Goal: Transaction & Acquisition: Obtain resource

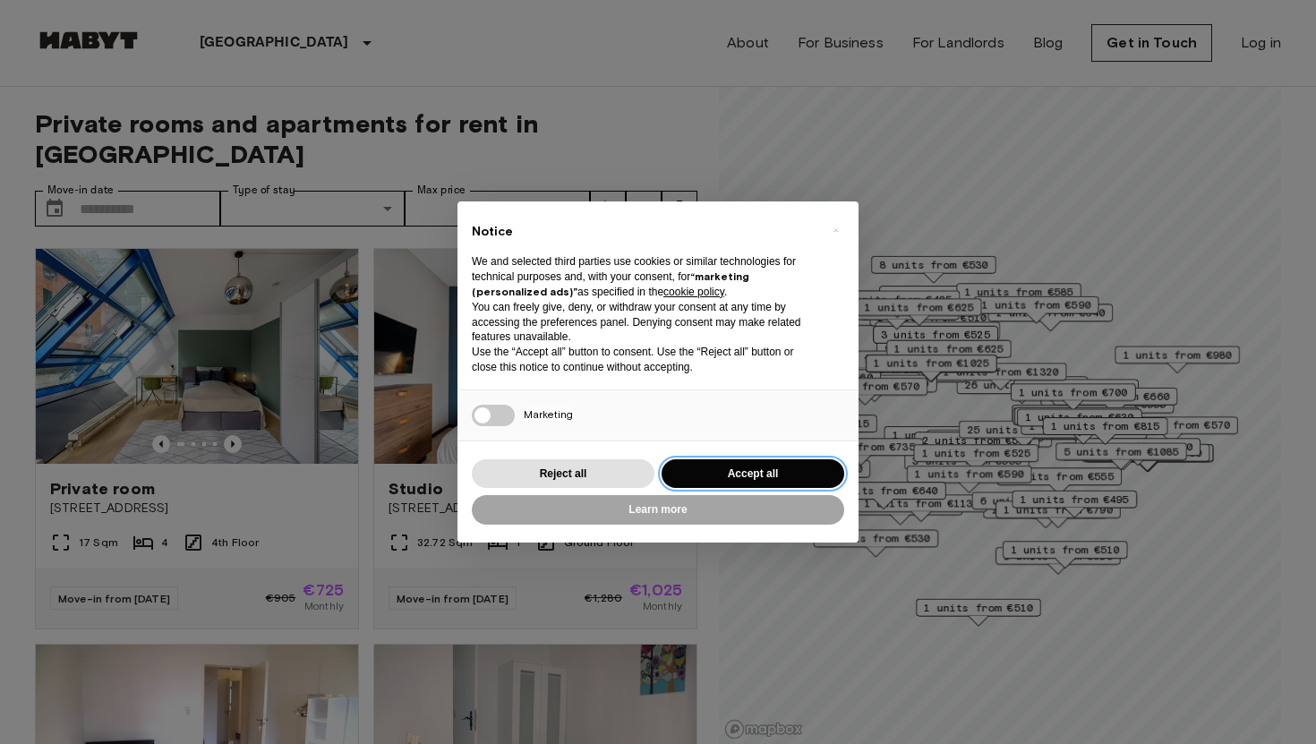
click at [724, 469] on button "Accept all" at bounding box center [753, 474] width 183 height 30
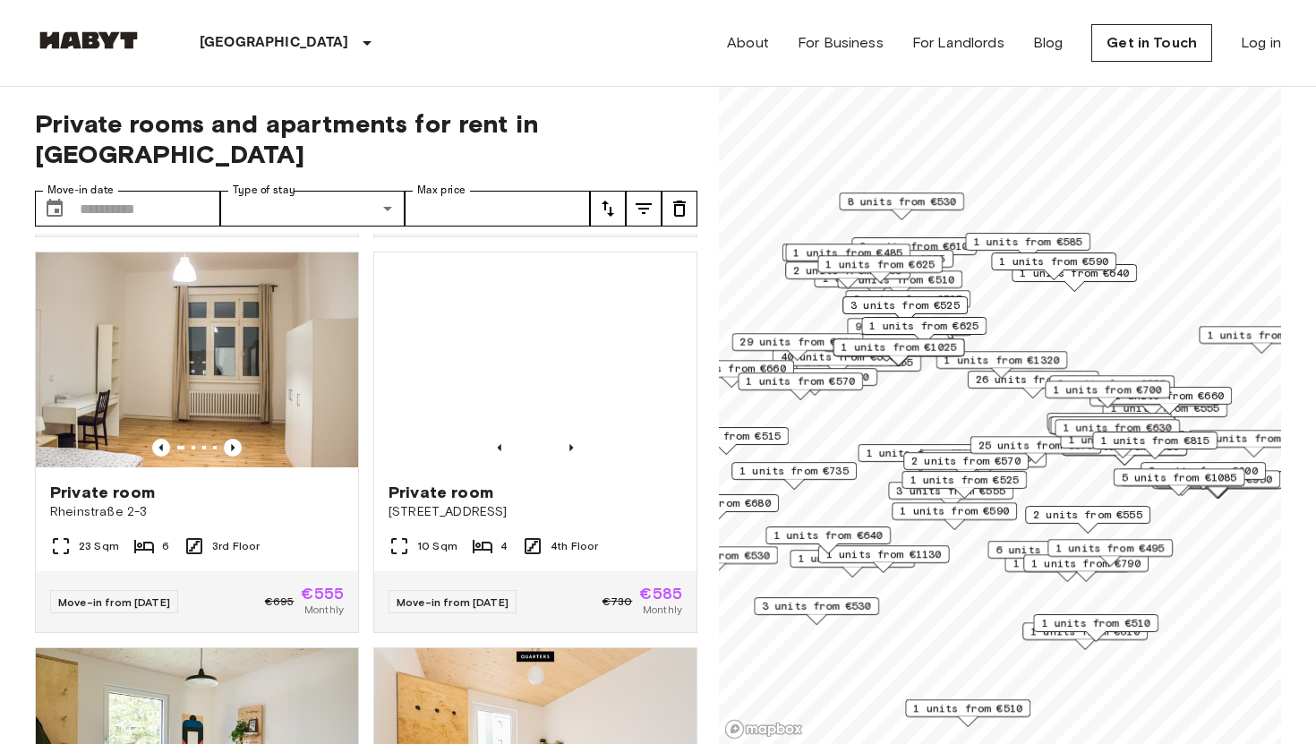
scroll to position [1177, 0]
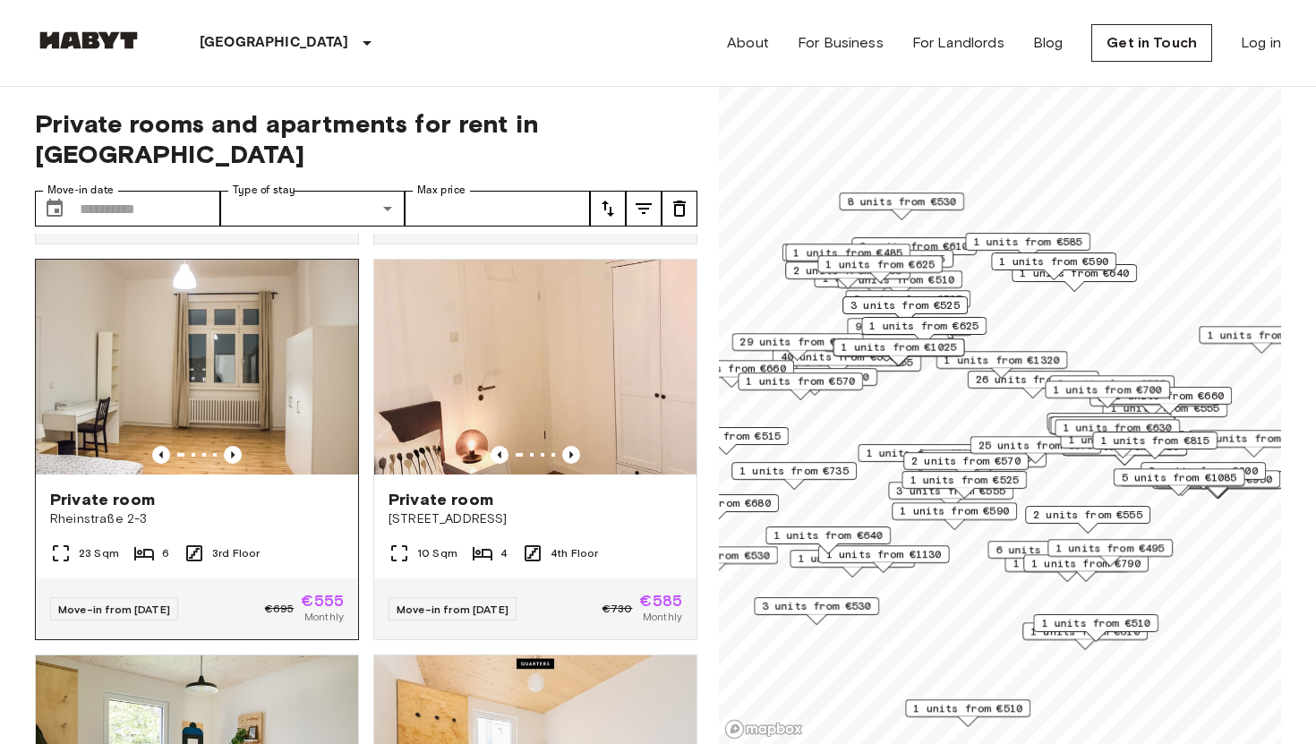
click at [240, 352] on img at bounding box center [197, 367] width 322 height 215
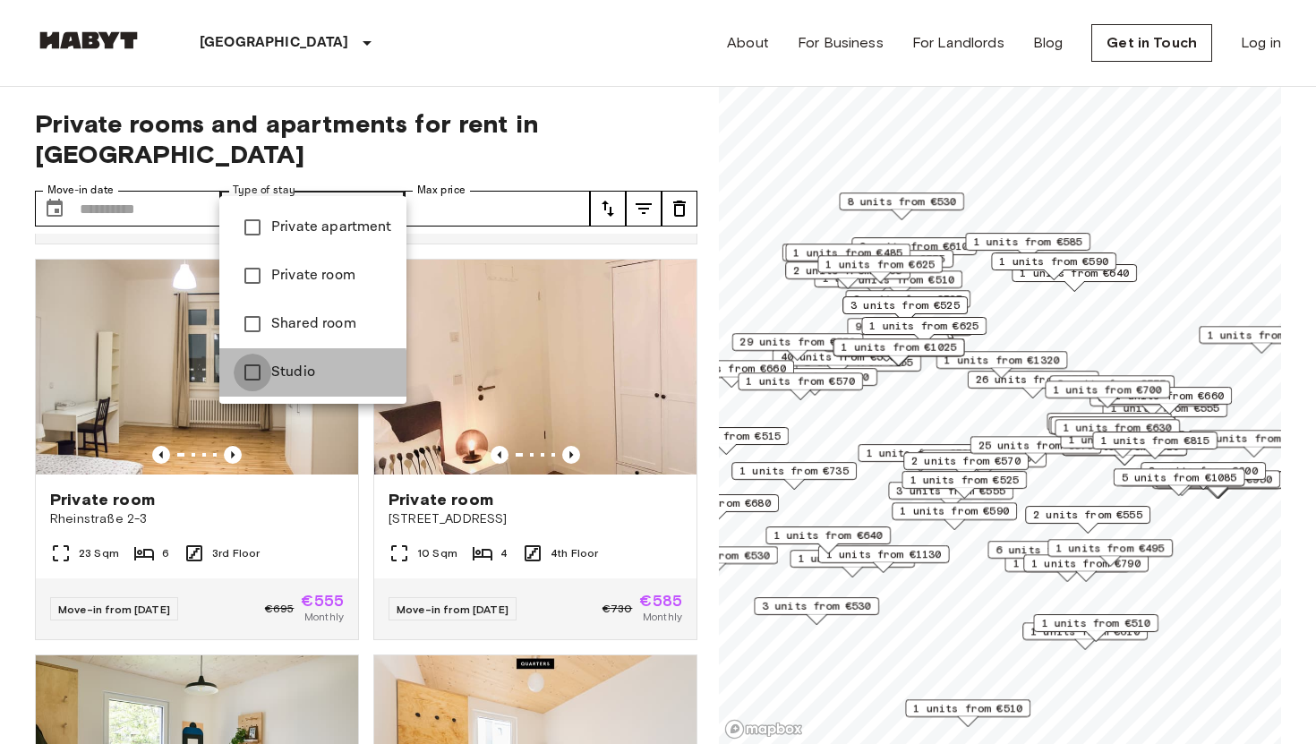
type input "******"
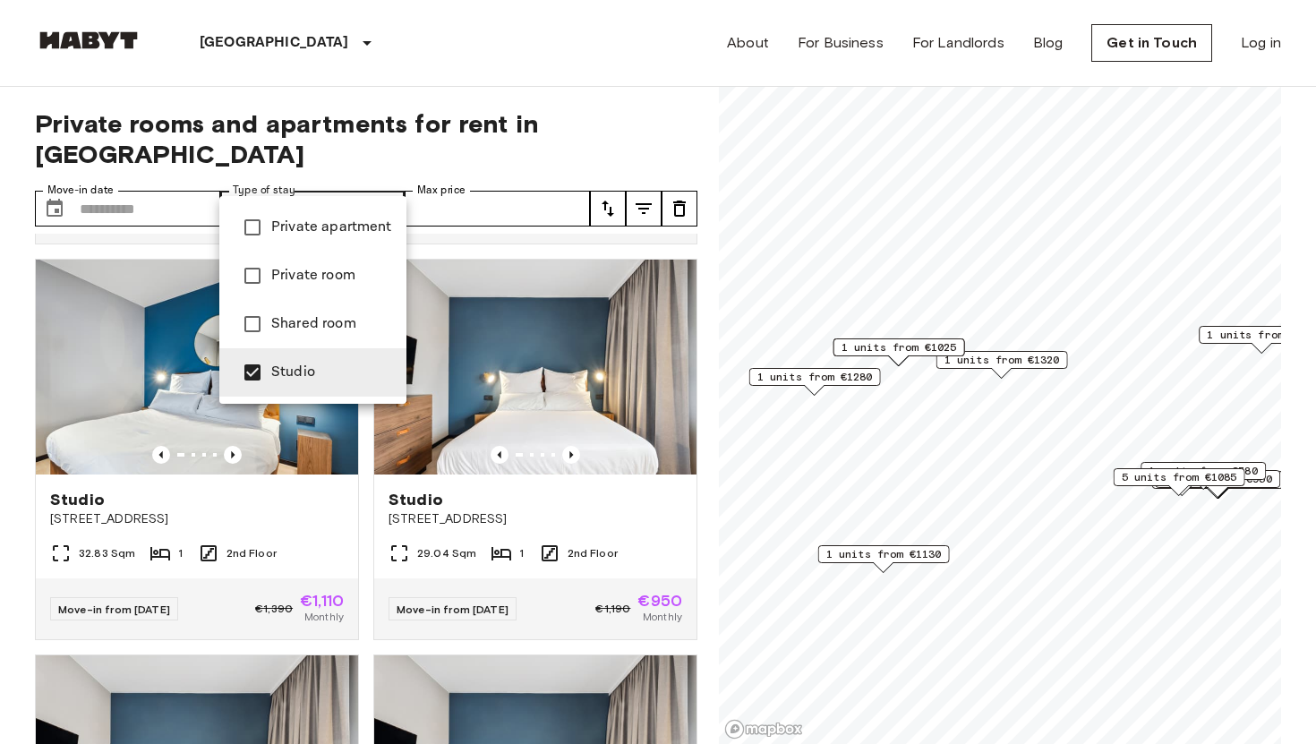
click at [586, 48] on div at bounding box center [658, 372] width 1316 height 744
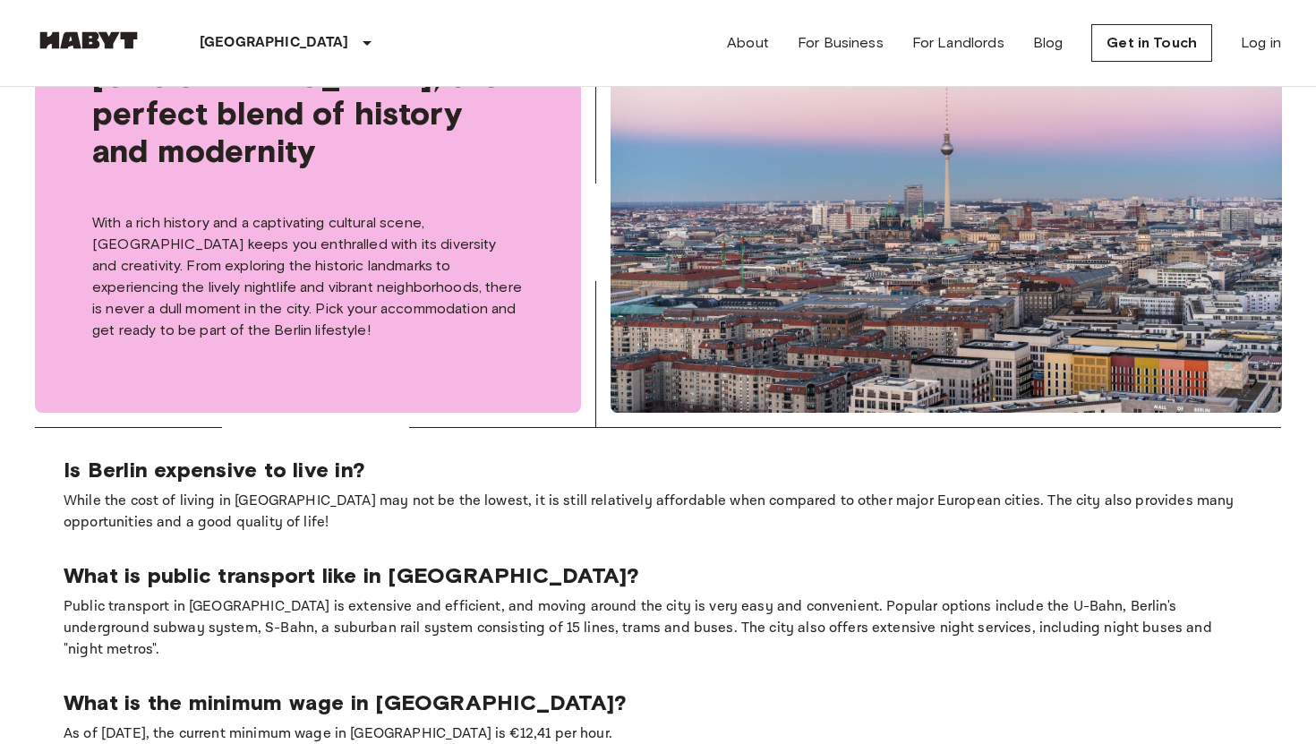
scroll to position [810, 0]
